Goal: Task Accomplishment & Management: Manage account settings

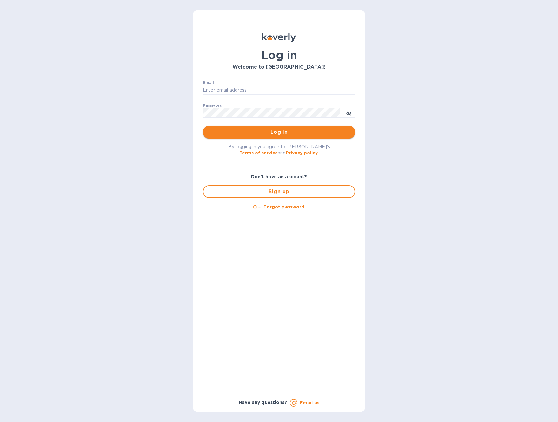
type input "hello@wargamesatlantic.com"
click at [284, 133] on span "Log in" at bounding box center [279, 132] width 142 height 8
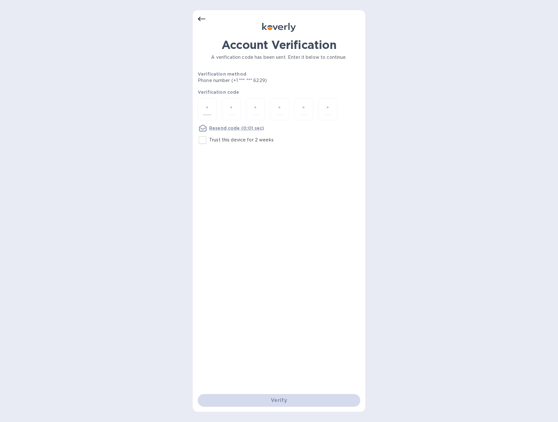
click at [210, 109] on input "number" at bounding box center [207, 109] width 8 height 12
paste input "9"
type input "9"
type input "0"
type input "4"
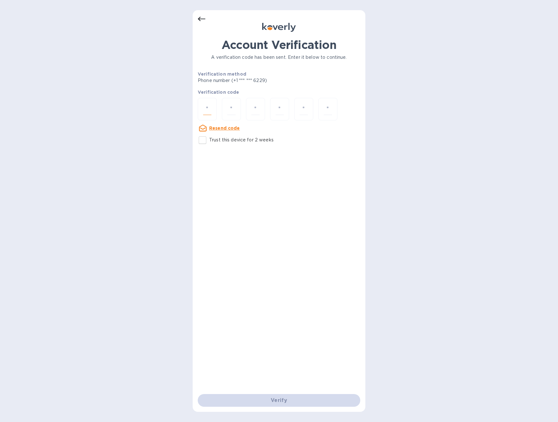
type input "6"
type input "9"
type input "4"
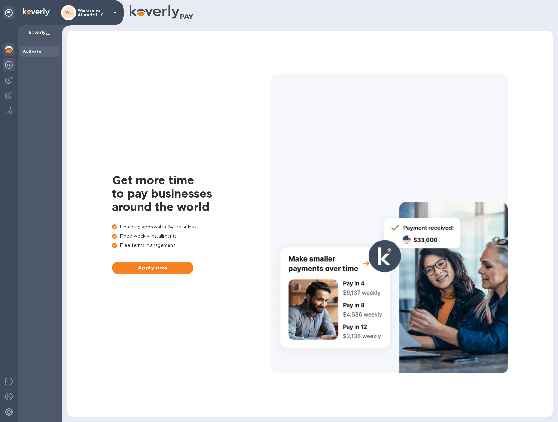
click at [13, 67] on div at bounding box center [9, 65] width 13 height 14
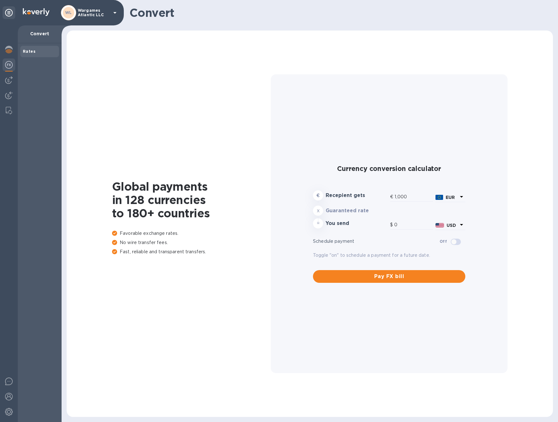
type input "1,181.9"
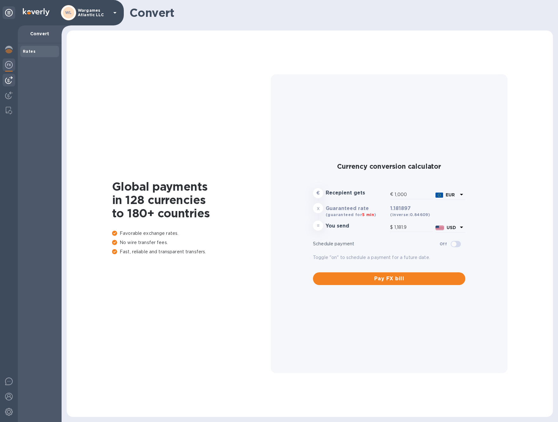
click at [10, 82] on img at bounding box center [9, 80] width 8 height 8
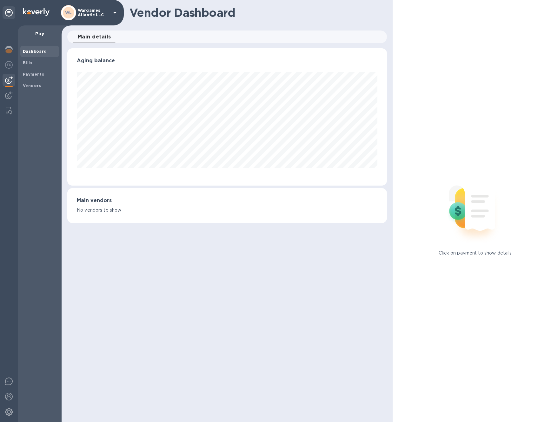
scroll to position [137, 319]
click at [7, 99] on div at bounding box center [9, 96] width 13 height 14
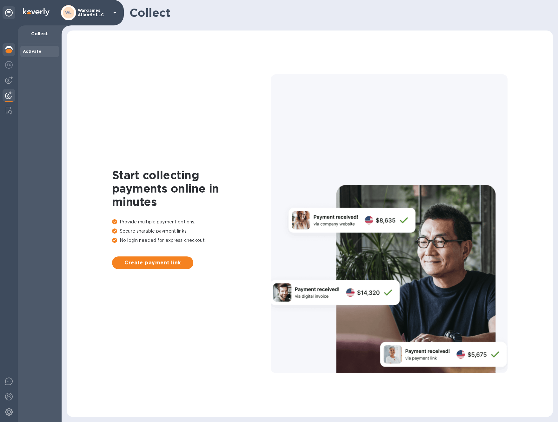
click at [4, 53] on div at bounding box center [9, 50] width 13 height 14
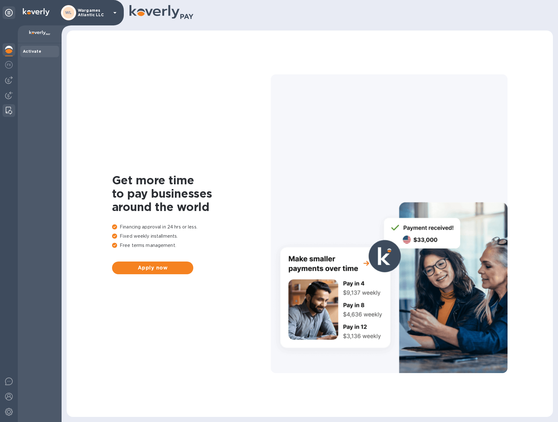
click at [6, 107] on img at bounding box center [9, 111] width 6 height 8
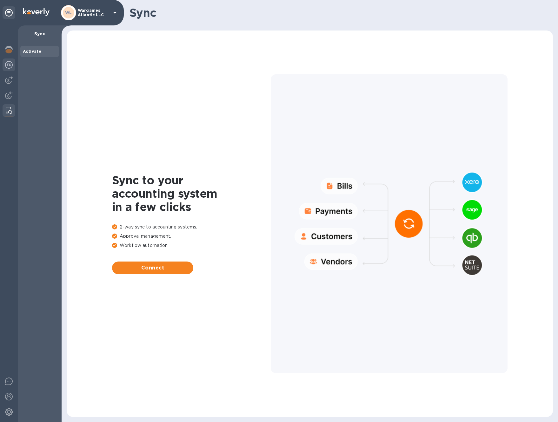
click at [5, 67] on img at bounding box center [9, 65] width 8 height 8
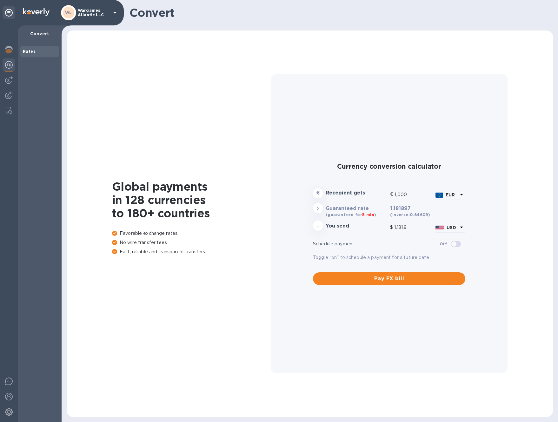
click at [7, 66] on img at bounding box center [9, 65] width 8 height 8
click at [9, 50] on img at bounding box center [9, 50] width 8 height 8
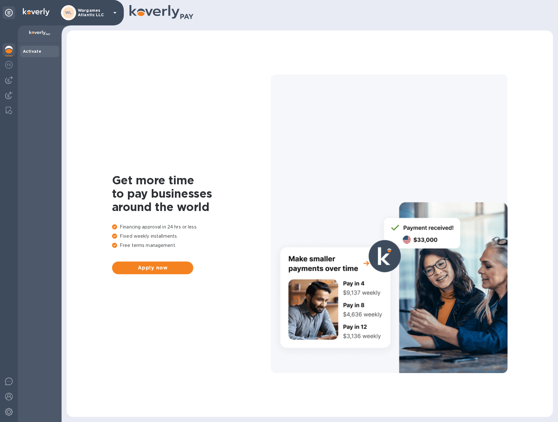
click at [109, 13] on p "Wargames Atlantic LLC" at bounding box center [94, 12] width 32 height 9
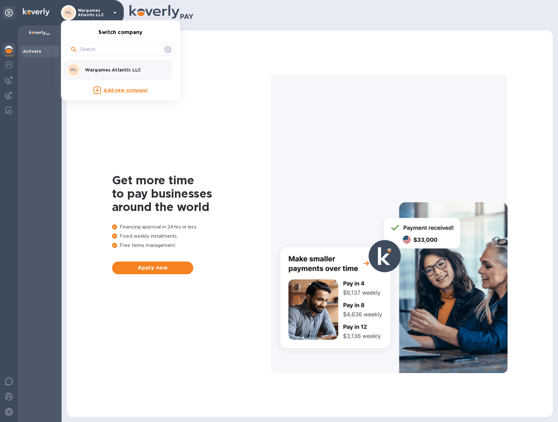
click at [116, 69] on p "Wargames Atlantic LLC" at bounding box center [125, 70] width 80 height 6
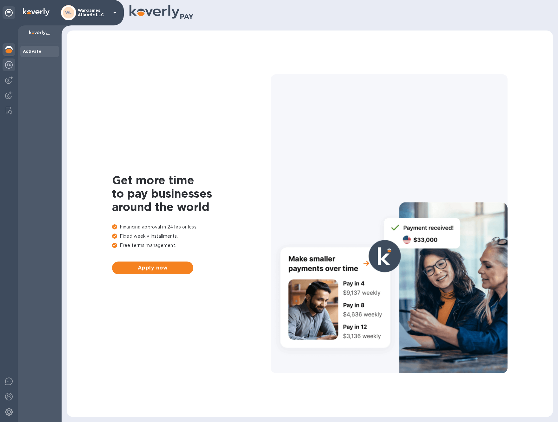
click at [8, 67] on img at bounding box center [9, 65] width 8 height 8
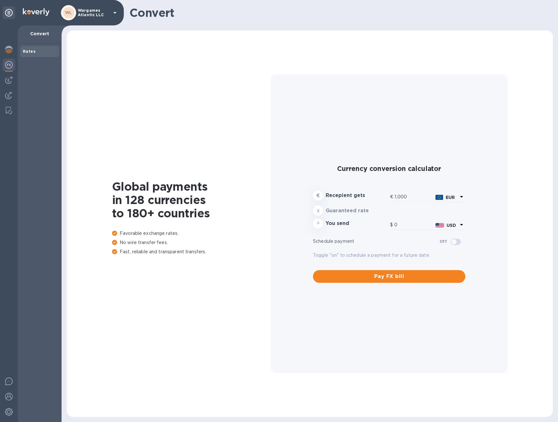
type input "1,181.9"
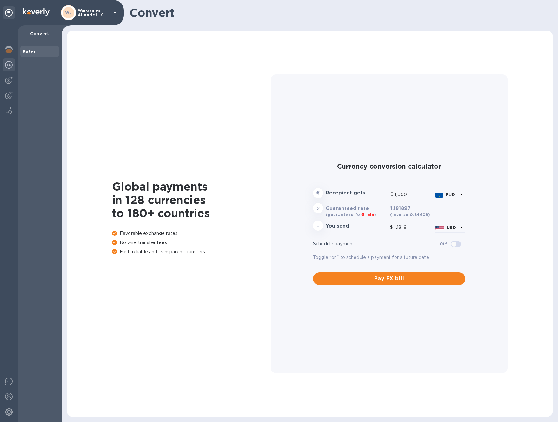
click at [8, 67] on img at bounding box center [9, 65] width 8 height 8
click at [117, 13] on icon at bounding box center [115, 13] width 8 height 8
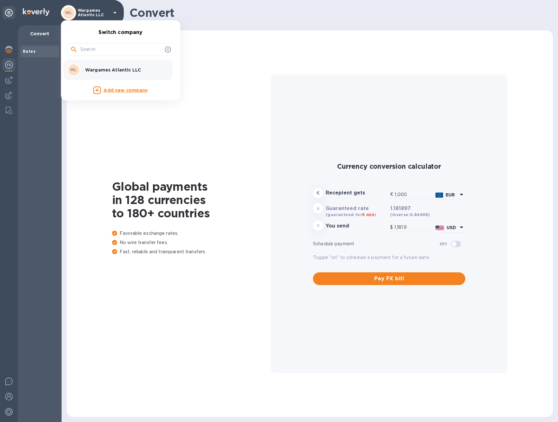
click at [117, 13] on div at bounding box center [279, 211] width 558 height 422
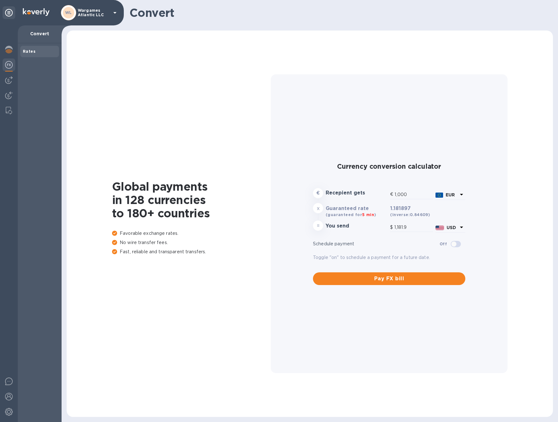
click at [42, 34] on p "Convert" at bounding box center [40, 33] width 34 height 6
click at [9, 86] on div at bounding box center [9, 80] width 13 height 13
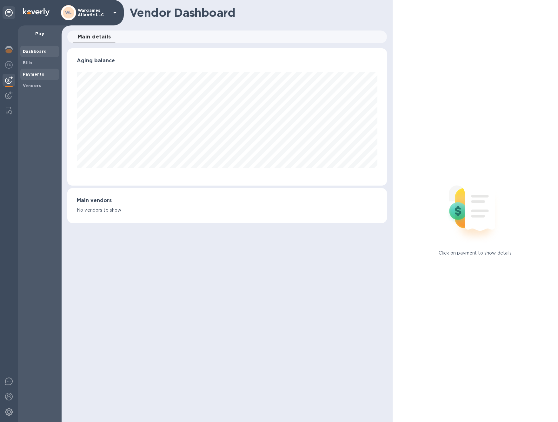
scroll to position [137, 319]
click at [33, 83] on b "Vendors" at bounding box center [32, 85] width 18 height 5
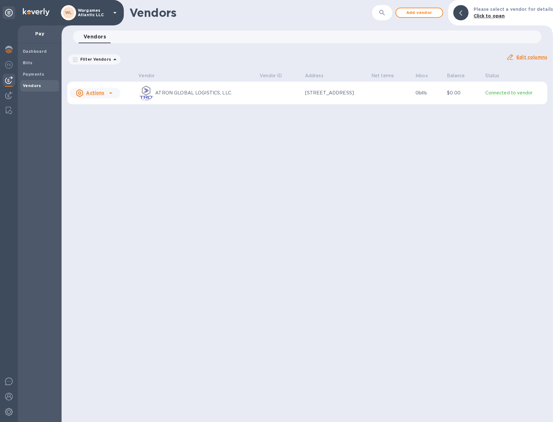
click at [102, 93] on u "Actions" at bounding box center [95, 92] width 18 height 5
click at [102, 118] on b "Add new bill" at bounding box center [103, 118] width 30 height 5
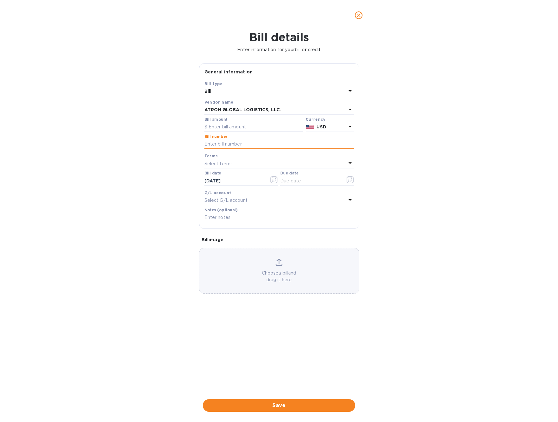
click at [232, 144] on input "text" at bounding box center [280, 144] width 150 height 10
paste input "INVOICE S00002823"
type input "INVOICE S00002823"
click at [235, 125] on input "text" at bounding box center [254, 127] width 99 height 10
type input "1,150"
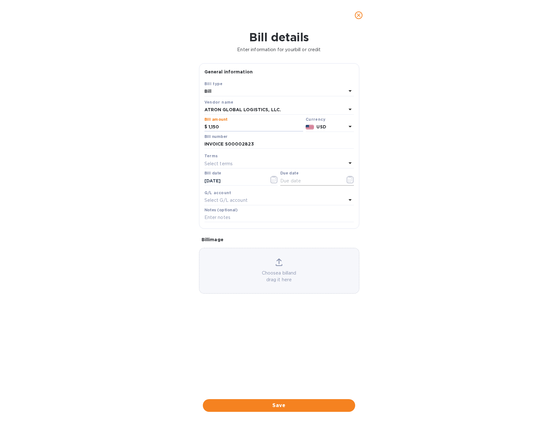
click at [349, 181] on icon "button" at bounding box center [350, 180] width 7 height 8
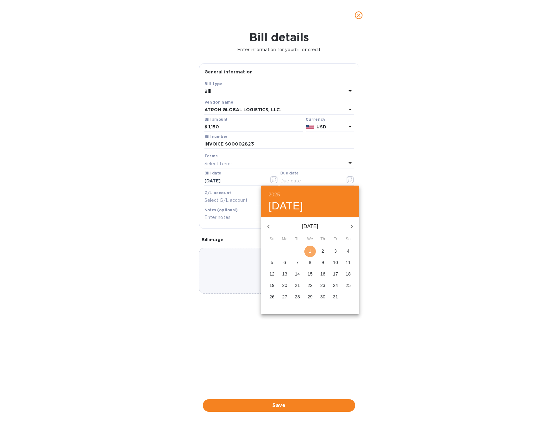
click at [312, 253] on span "1" at bounding box center [310, 251] width 11 height 6
type input "10/01/2025"
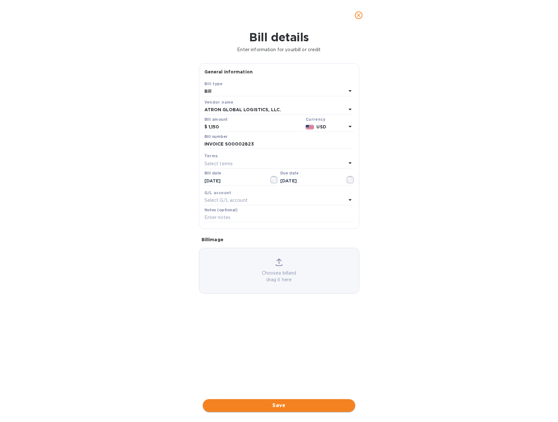
click at [295, 406] on span "Save" at bounding box center [279, 405] width 142 height 8
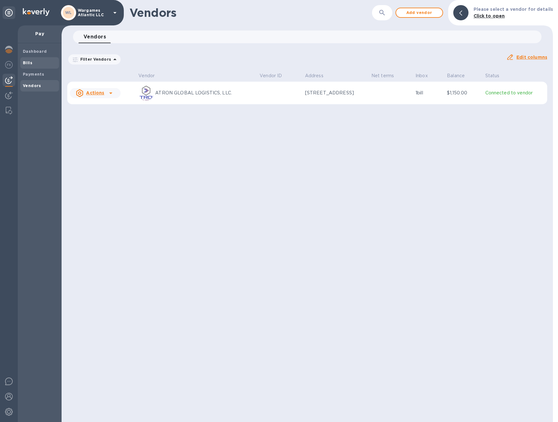
click at [28, 63] on b "Bills" at bounding box center [28, 62] width 10 height 5
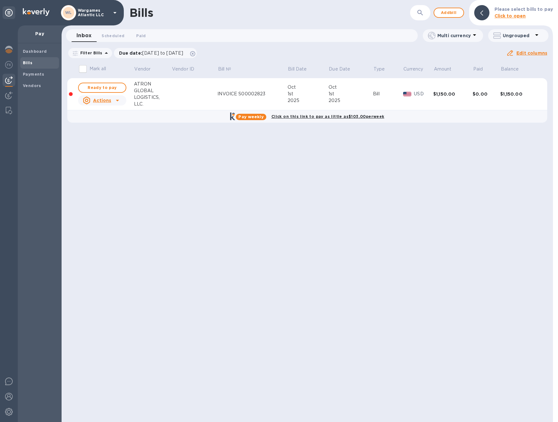
click at [109, 99] on u "Actions" at bounding box center [102, 100] width 18 height 5
click at [113, 91] on div at bounding box center [279, 211] width 558 height 422
click at [113, 90] on span "Ready to pay" at bounding box center [102, 88] width 37 height 8
checkbox input "true"
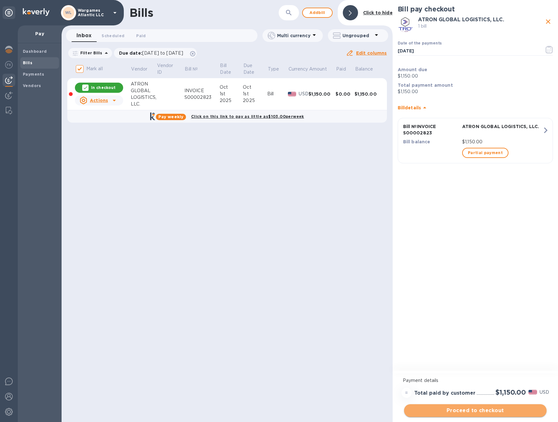
click at [475, 409] on span "Proceed to checkout" at bounding box center [475, 410] width 132 height 8
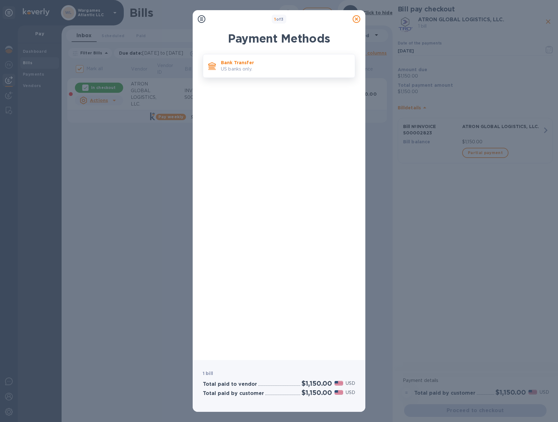
click at [275, 71] on p "US banks only." at bounding box center [285, 69] width 129 height 7
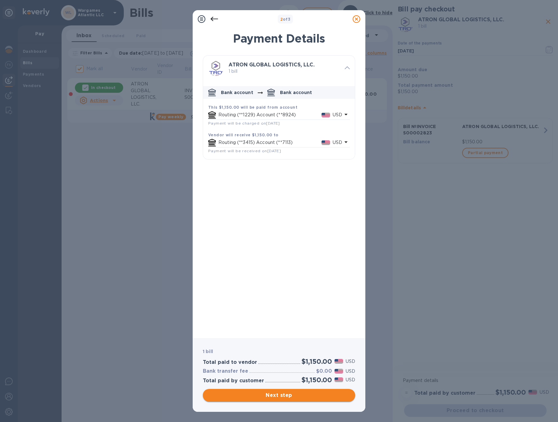
click at [321, 396] on span "Next step" at bounding box center [279, 395] width 142 height 8
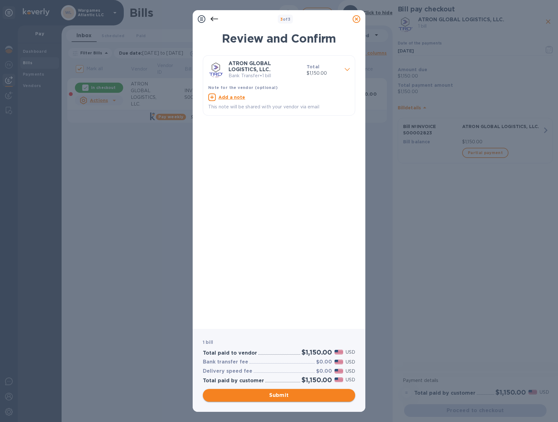
click at [289, 393] on span "Submit" at bounding box center [279, 395] width 142 height 8
